Goal: Information Seeking & Learning: Learn about a topic

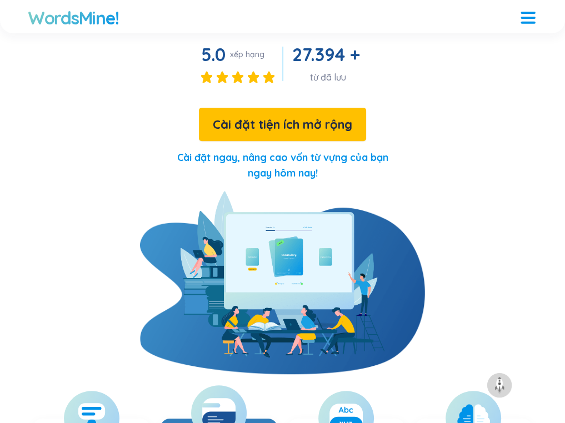
scroll to position [556, 0]
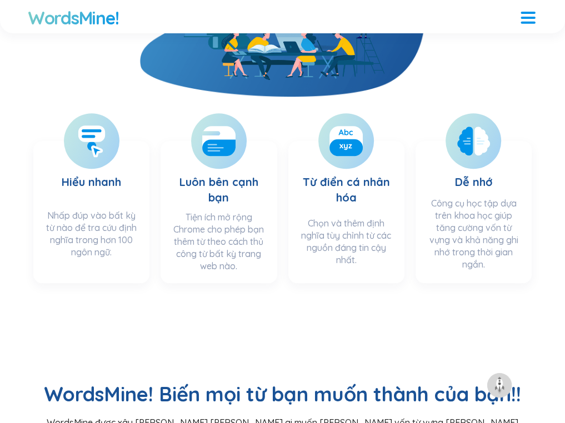
click at [0, 0] on font "Ôn tập" at bounding box center [0, 0] width 0 height 0
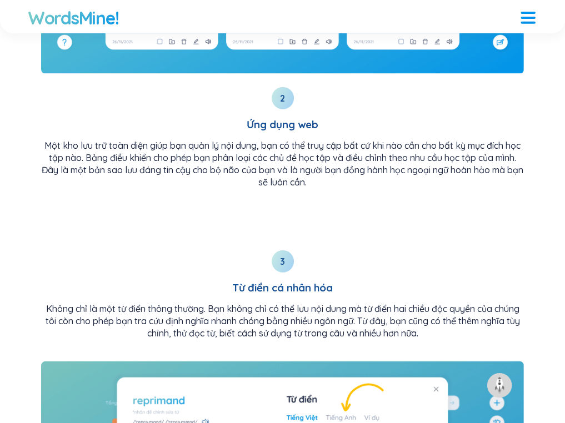
scroll to position [2007, 0]
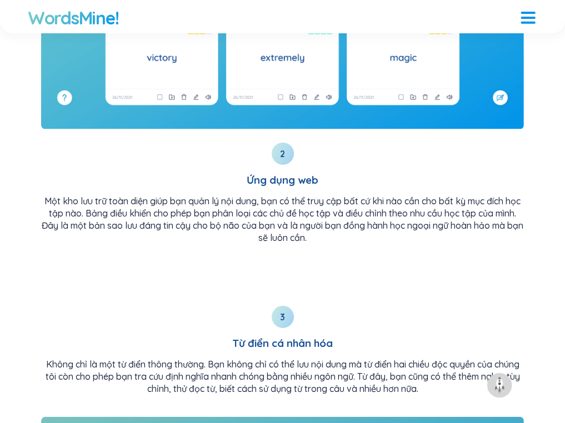
scroll to position [556, 0]
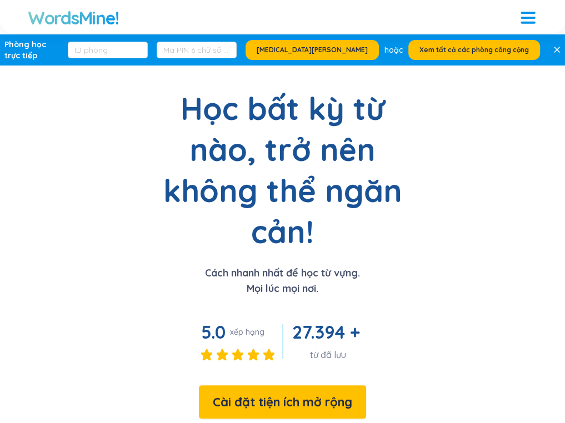
click at [0, 0] on font "Sự thử nghiệm" at bounding box center [0, 0] width 0 height 0
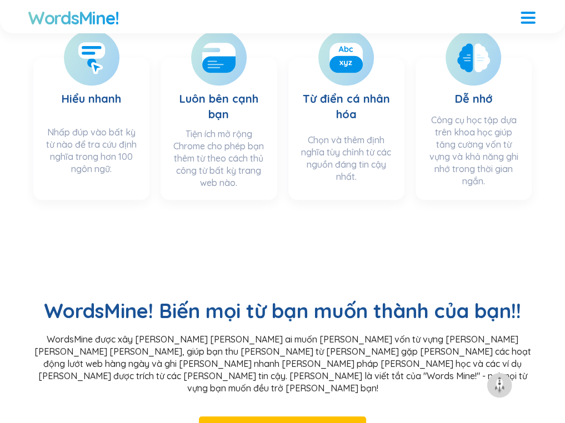
click at [0, 0] on div "Học bất kỳ từ nào, trở nên không thể ngăn cản! Cách nhanh nhất để học từ vựng. …" at bounding box center [0, 0] width 0 height 0
click at [0, 0] on font "Học bất kỳ từ nào, trở nên không thể ngăn cản!" at bounding box center [0, 0] width 0 height 0
click at [0, 0] on h3 "Học bất kỳ từ nào, trở nên không thể ngăn cản!" at bounding box center [0, 0] width 0 height 0
click at [0, 0] on div "Học bất kỳ từ nào, trở nên không thể ngăn cản! Cách nhanh nhất để học từ vựng. …" at bounding box center [0, 0] width 0 height 0
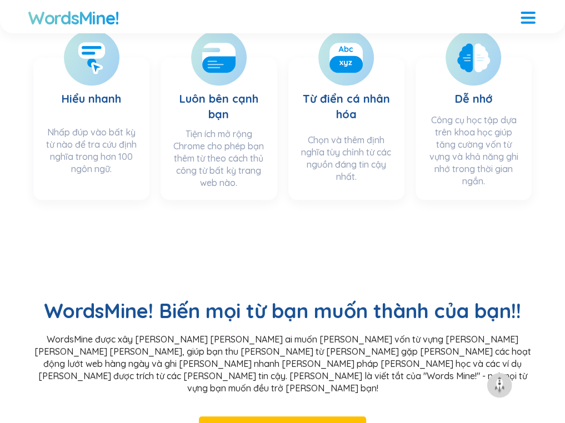
click at [0, 0] on font "Cách nhanh nhất để học từ vựng." at bounding box center [0, 0] width 0 height 0
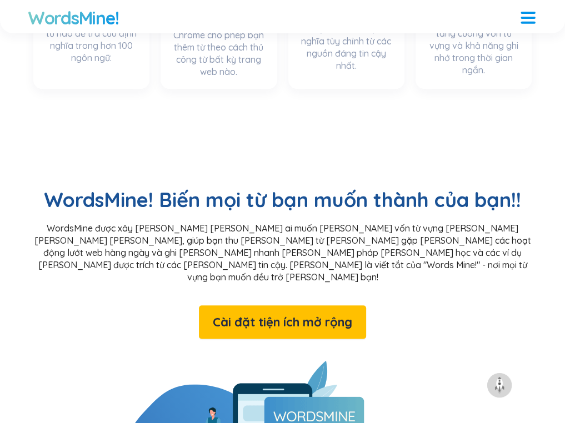
scroll to position [695, 0]
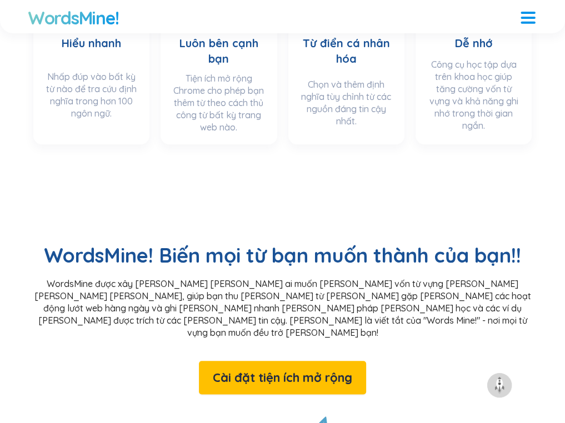
click at [0, 0] on div "2 Học & Lưu" at bounding box center [0, 0] width 0 height 0
click at [0, 0] on span "2" at bounding box center [0, 0] width 0 height 0
click at [0, 0] on span "3" at bounding box center [0, 0] width 0 height 0
click at [0, 0] on span "2" at bounding box center [0, 0] width 0 height 0
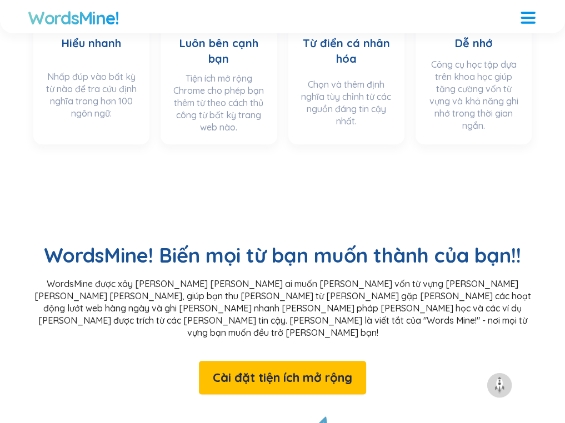
click at [0, 0] on span "1" at bounding box center [0, 0] width 0 height 0
drag, startPoint x: 345, startPoint y: 117, endPoint x: 335, endPoint y: 132, distance: 17.9
click at [0, 0] on icon at bounding box center [0, 0] width 0 height 0
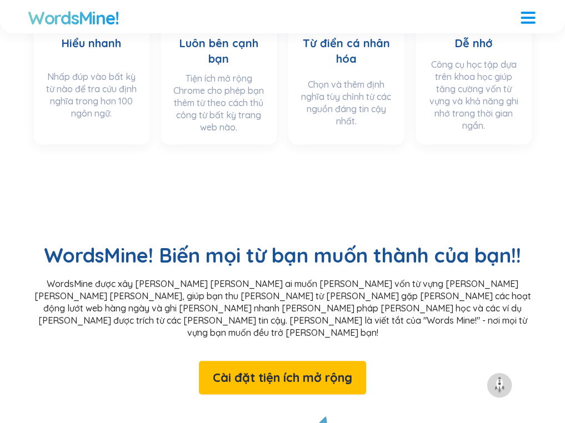
click at [0, 0] on div "Học bất kỳ từ nào, trở nên không thể ngăn cản! Cách nhanh nhất để học từ vựng. …" at bounding box center [0, 0] width 0 height 0
drag, startPoint x: 207, startPoint y: 161, endPoint x: 222, endPoint y: 191, distance: 33.8
click at [0, 0] on div "Học bất kỳ từ nào, trở nên không thể ngăn cản! Cách nhanh nhất để học từ vựng. …" at bounding box center [0, 0] width 0 height 0
click at [0, 0] on font "Học bất kỳ từ nào, trở nên không thể ngăn cản!" at bounding box center [0, 0] width 0 height 0
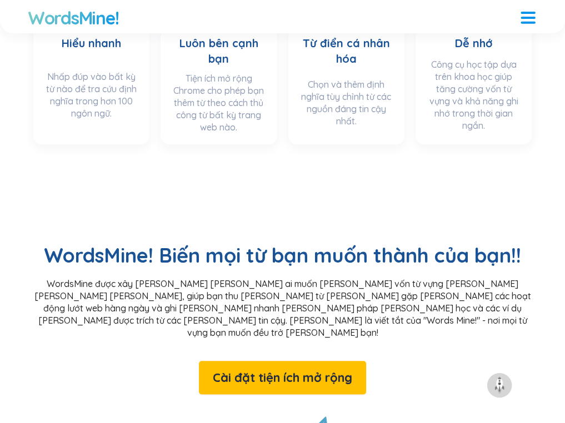
click at [0, 0] on font "Học bất kỳ từ nào, trở nên không thể ngăn cản!" at bounding box center [0, 0] width 0 height 0
click at [0, 0] on font "Ứng dụng web" at bounding box center [0, 0] width 0 height 0
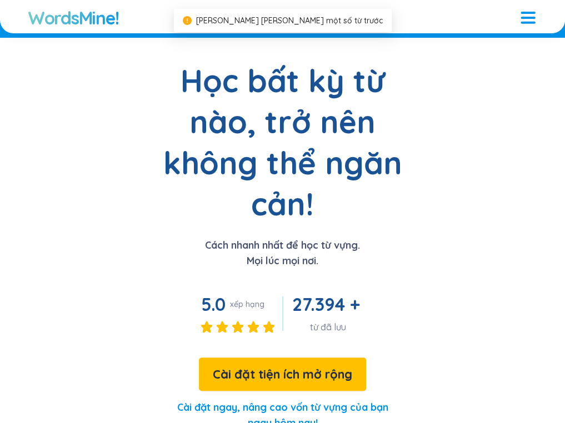
scroll to position [0, 0]
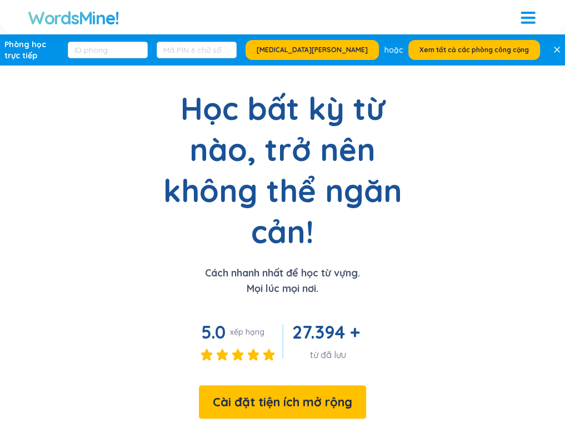
click at [0, 0] on font "Đặc trưng" at bounding box center [0, 0] width 0 height 0
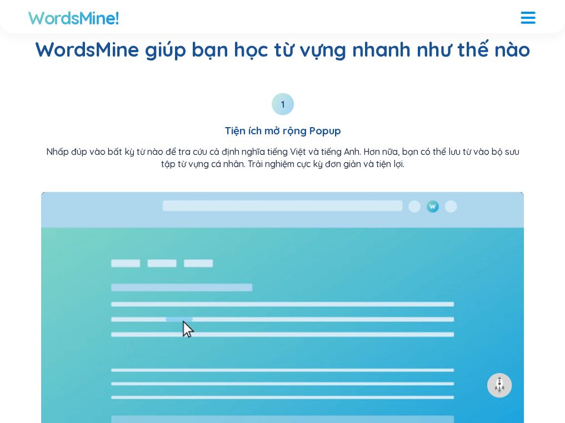
click at [0, 0] on font "WordsMine!" at bounding box center [0, 0] width 0 height 0
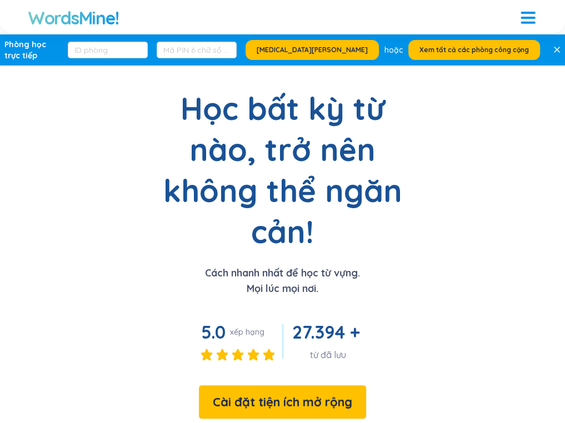
click at [0, 0] on font "Sự thử nghiệm" at bounding box center [0, 0] width 0 height 0
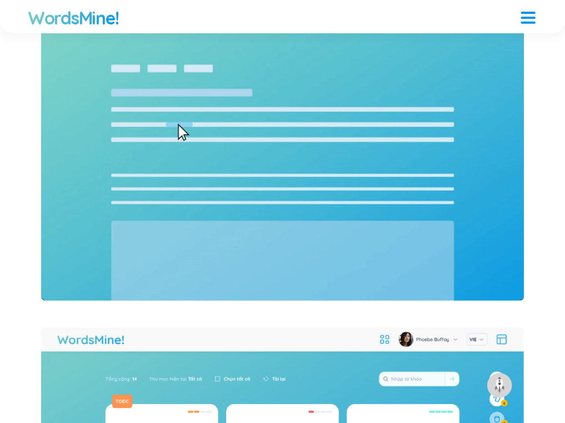
scroll to position [1417, 0]
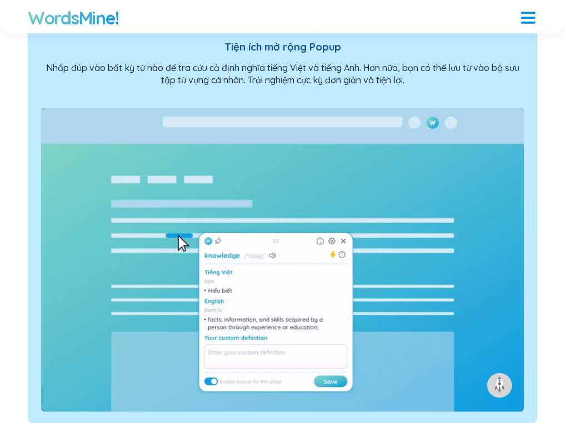
click at [313, 149] on img at bounding box center [282, 260] width 483 height 304
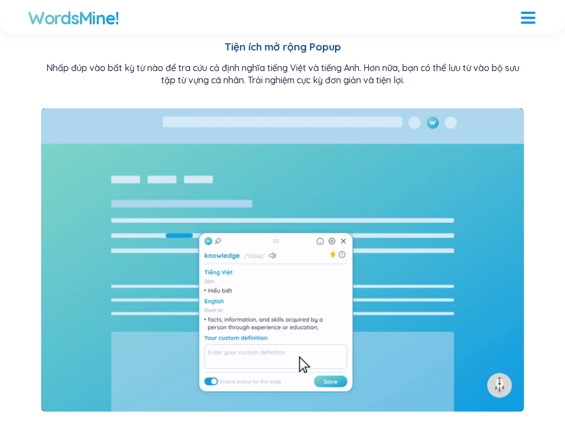
click at [0, 0] on button "Cài đặt tiện ích mở rộng" at bounding box center [0, 0] width 0 height 0
